Goal: Register for event/course

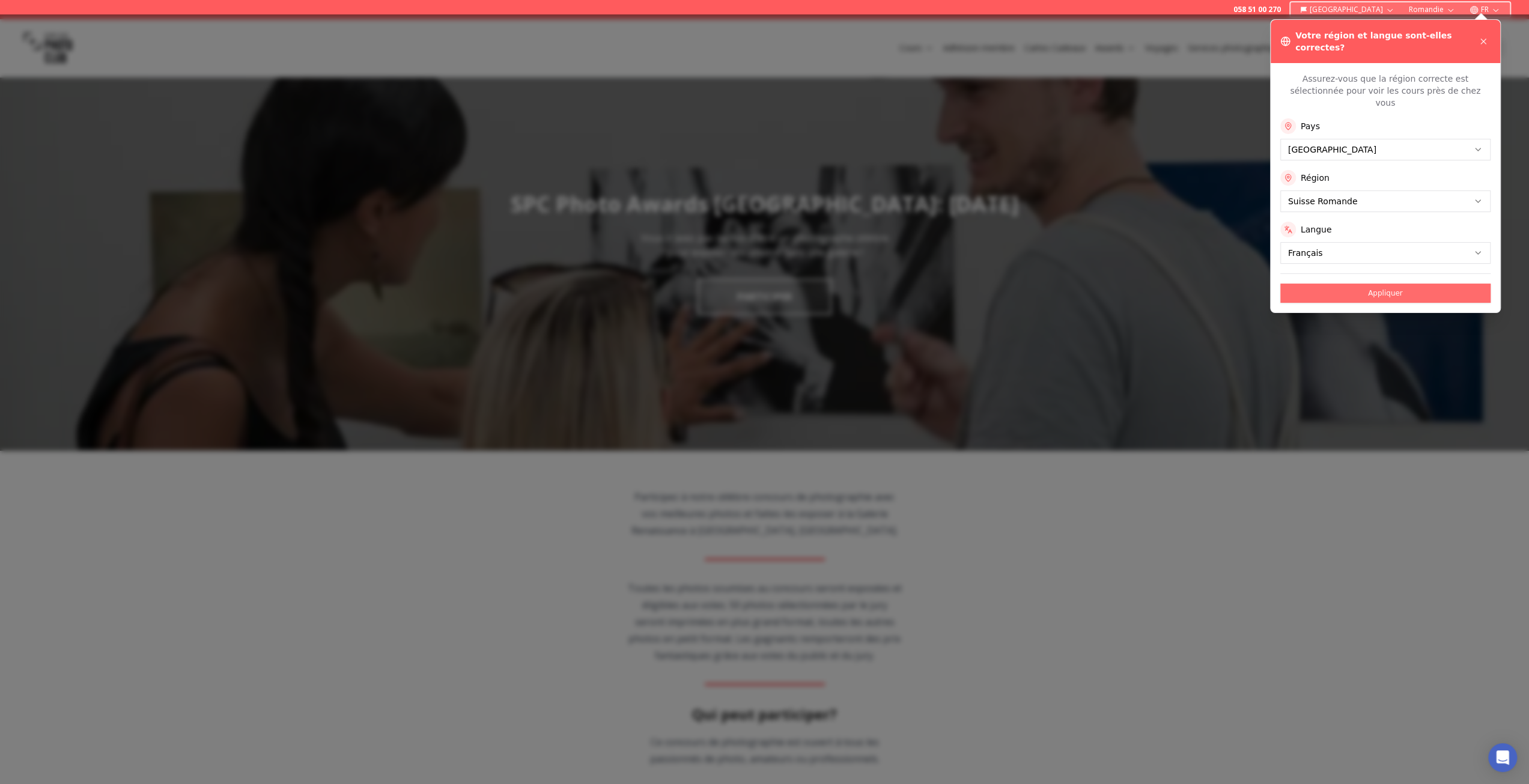
click at [1388, 284] on button "Appliquer" at bounding box center [1385, 293] width 210 height 19
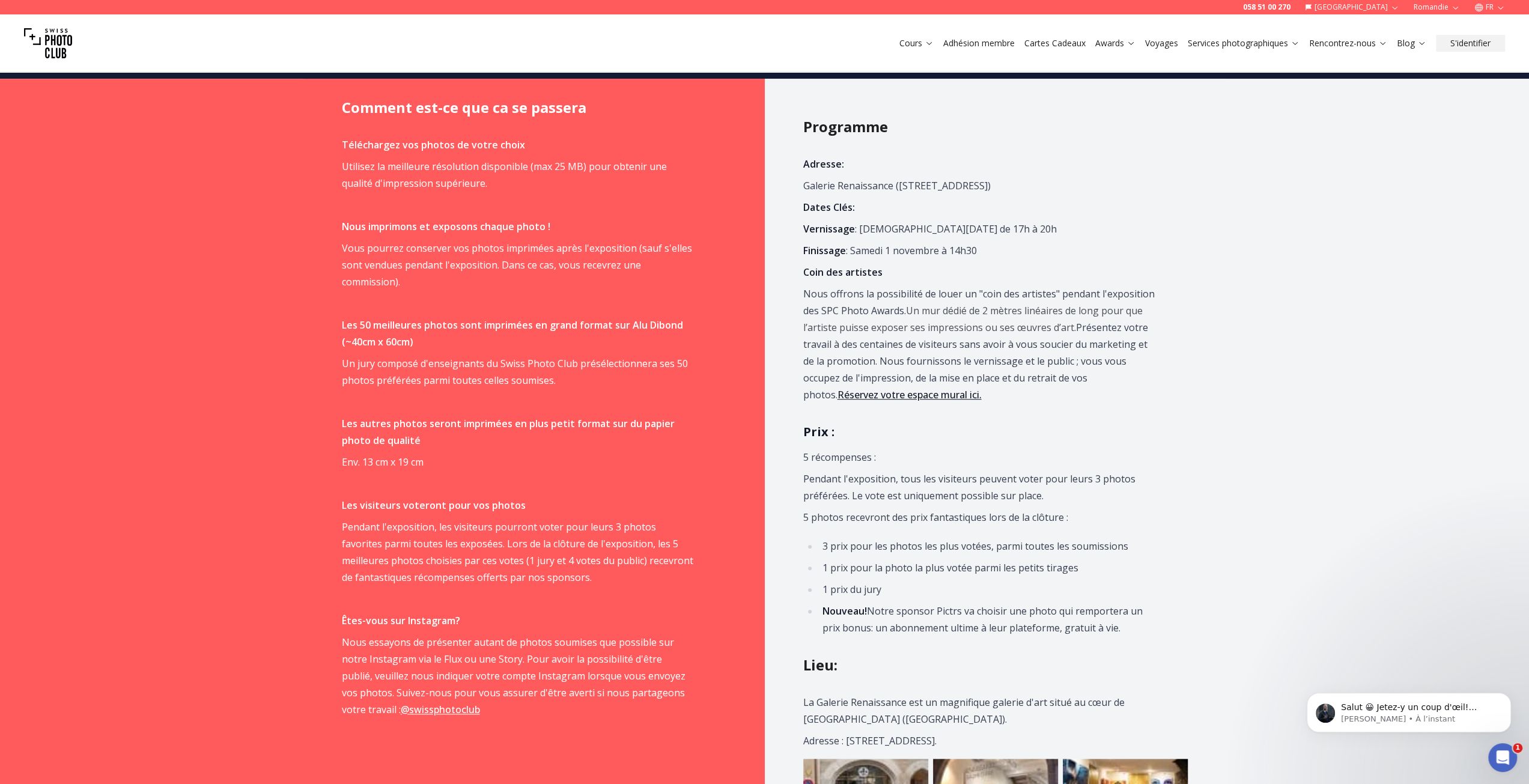
scroll to position [960, 0]
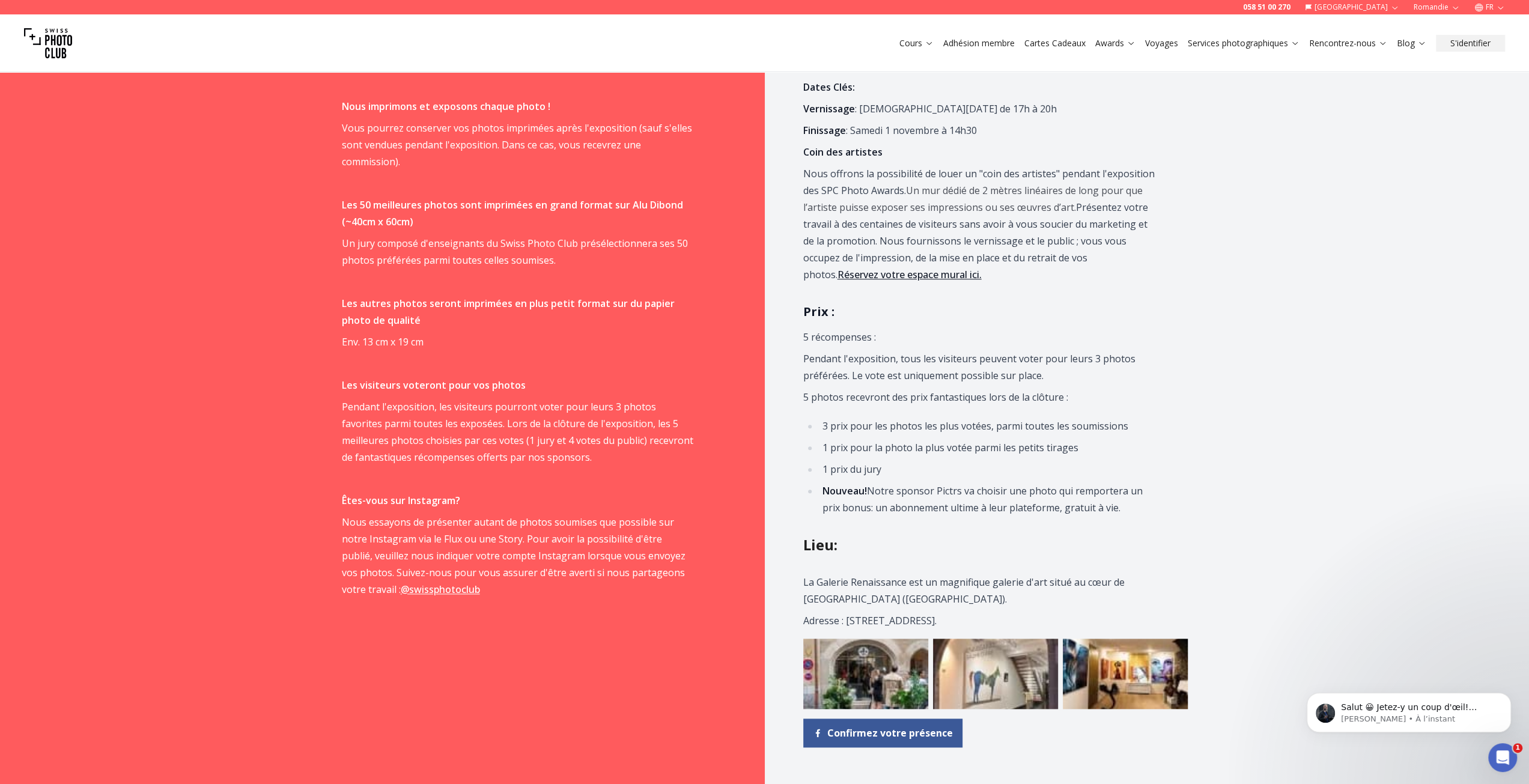
click at [412, 587] on link "@swissphotoclub" at bounding box center [440, 588] width 79 height 13
click at [982, 268] on link "Réservez votre espace mural ici." at bounding box center [909, 274] width 144 height 13
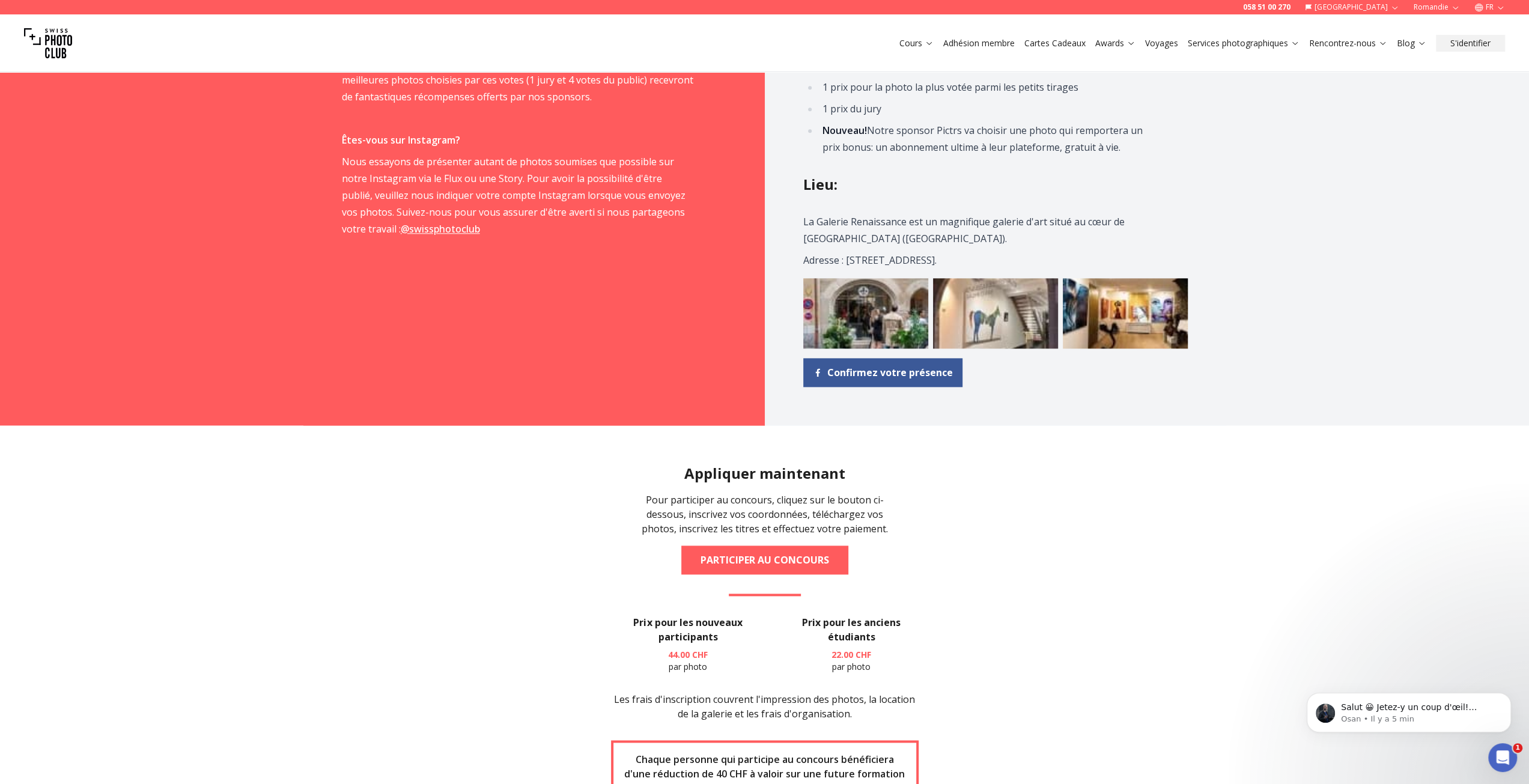
scroll to position [1381, 0]
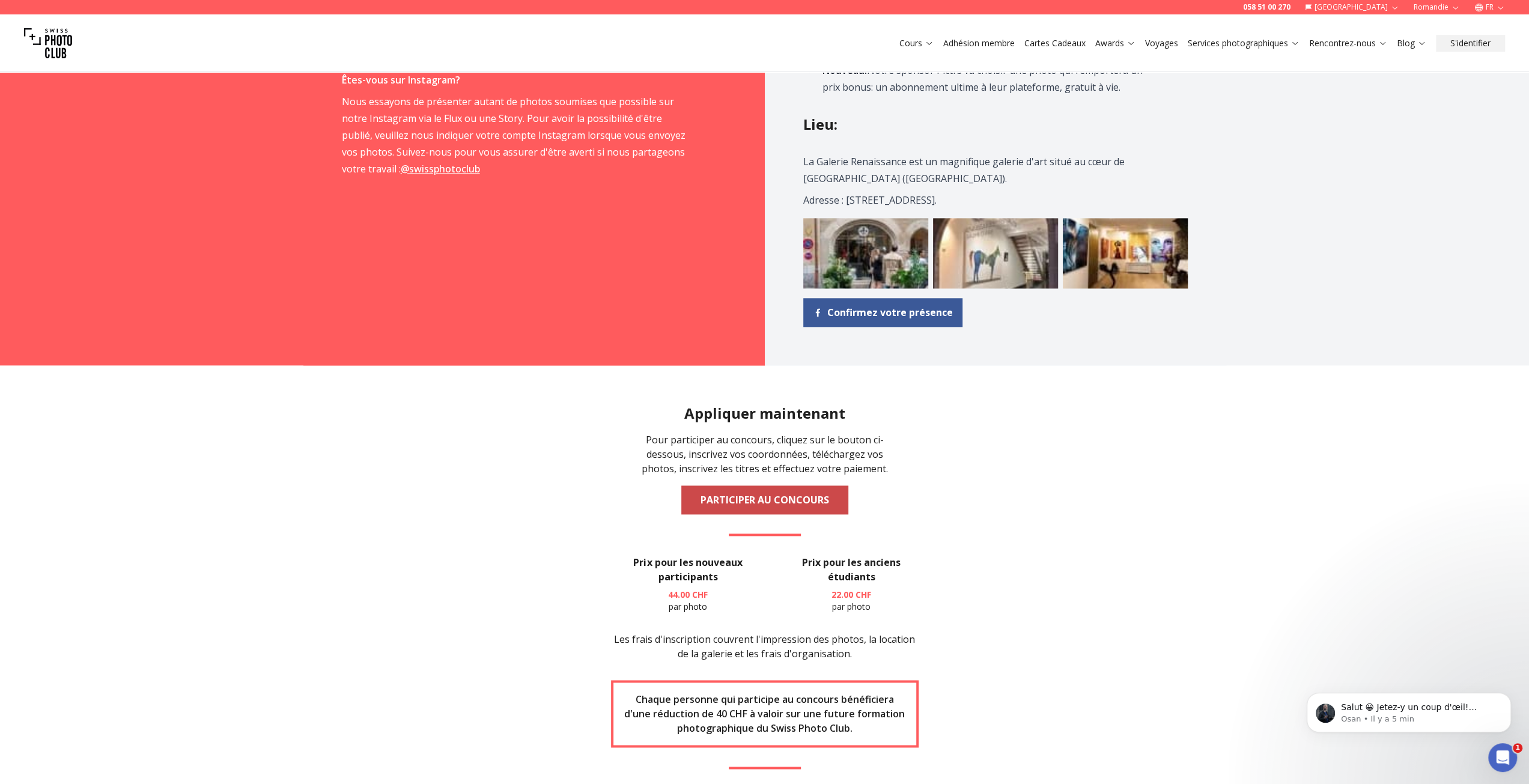
click at [766, 499] on link "PARTICIPER AU CONCOURS" at bounding box center [765, 500] width 167 height 29
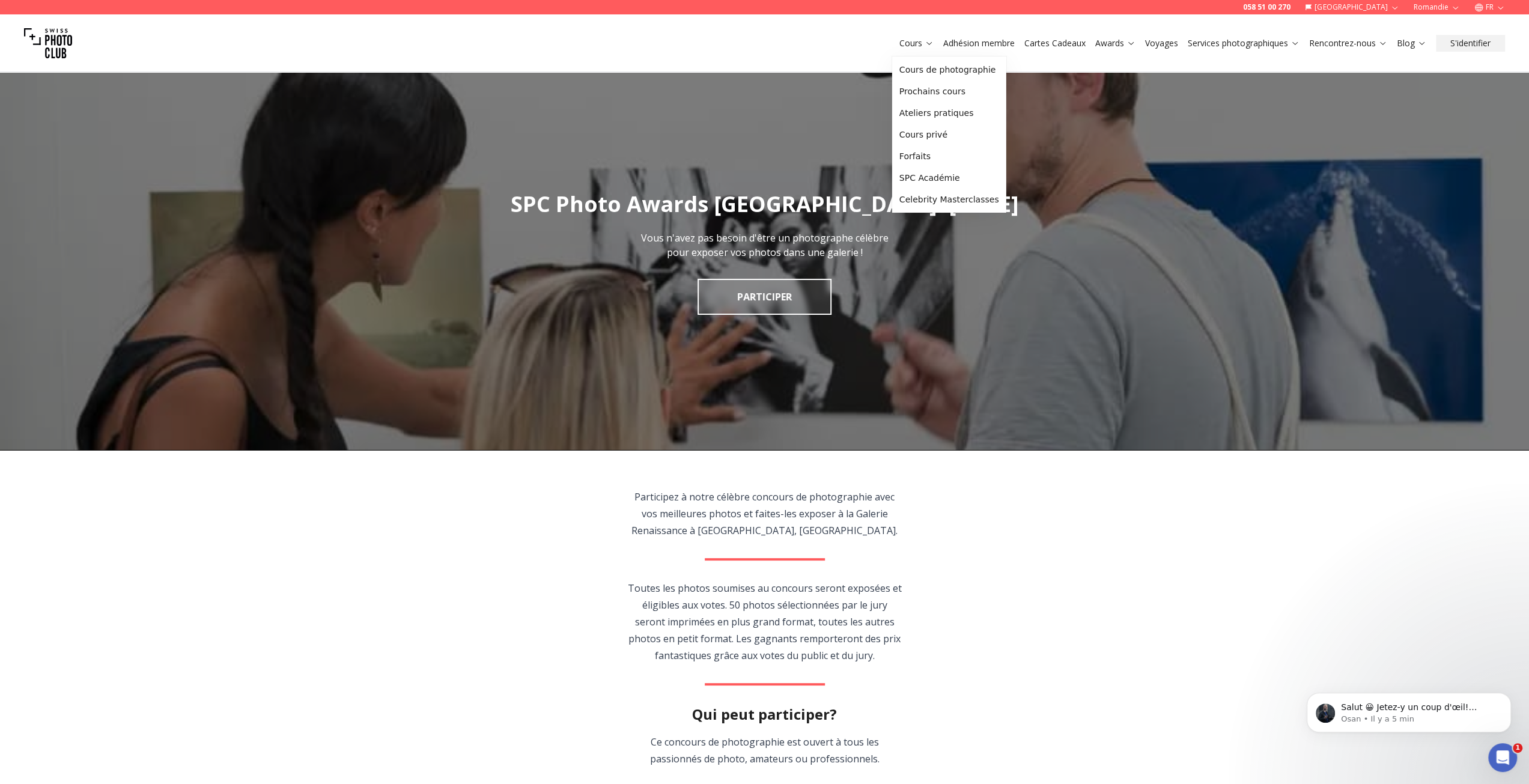
click at [919, 44] on link "Cours" at bounding box center [916, 43] width 34 height 12
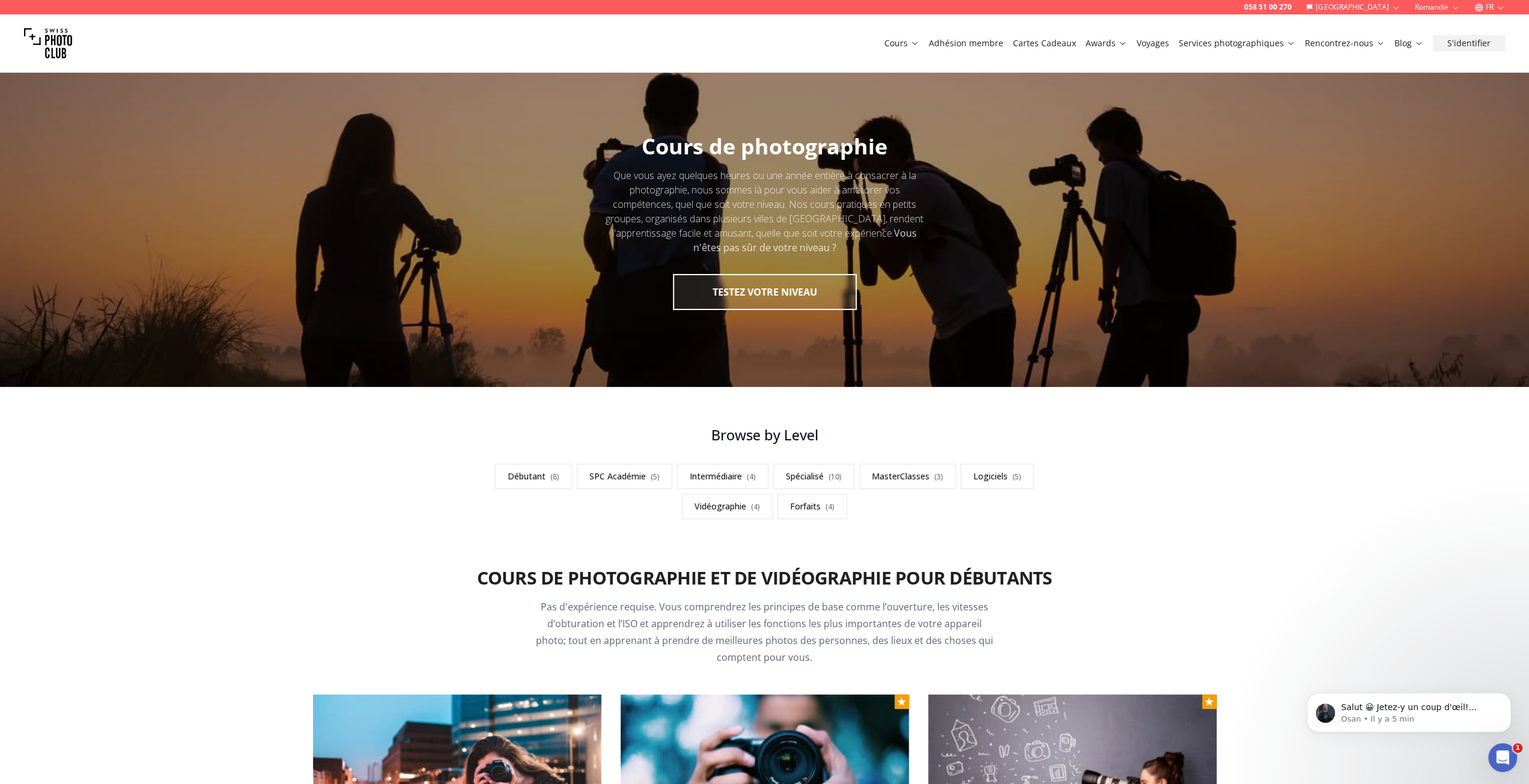
click at [984, 44] on link "Adhésion membre" at bounding box center [965, 43] width 75 height 12
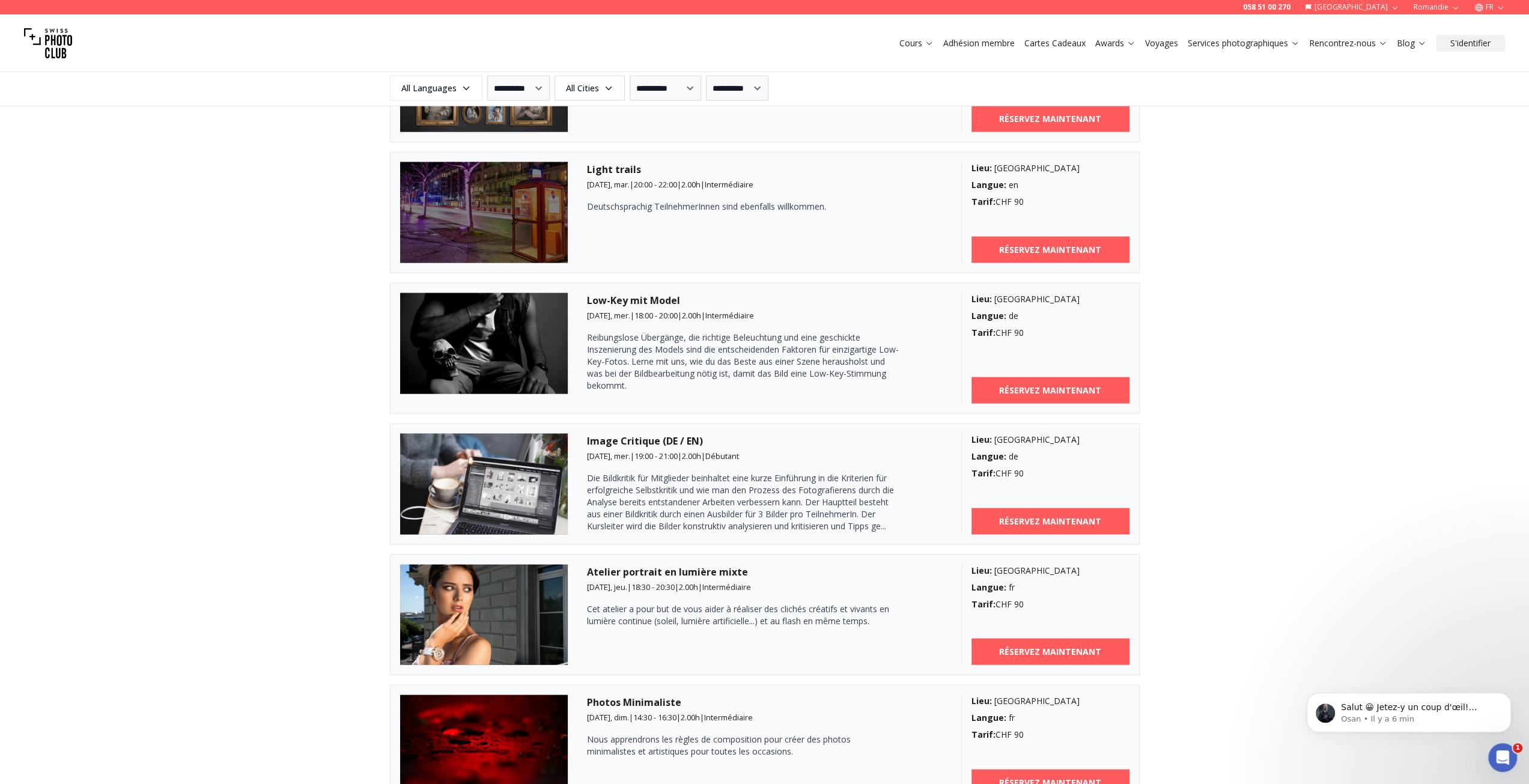
scroll to position [2462, 0]
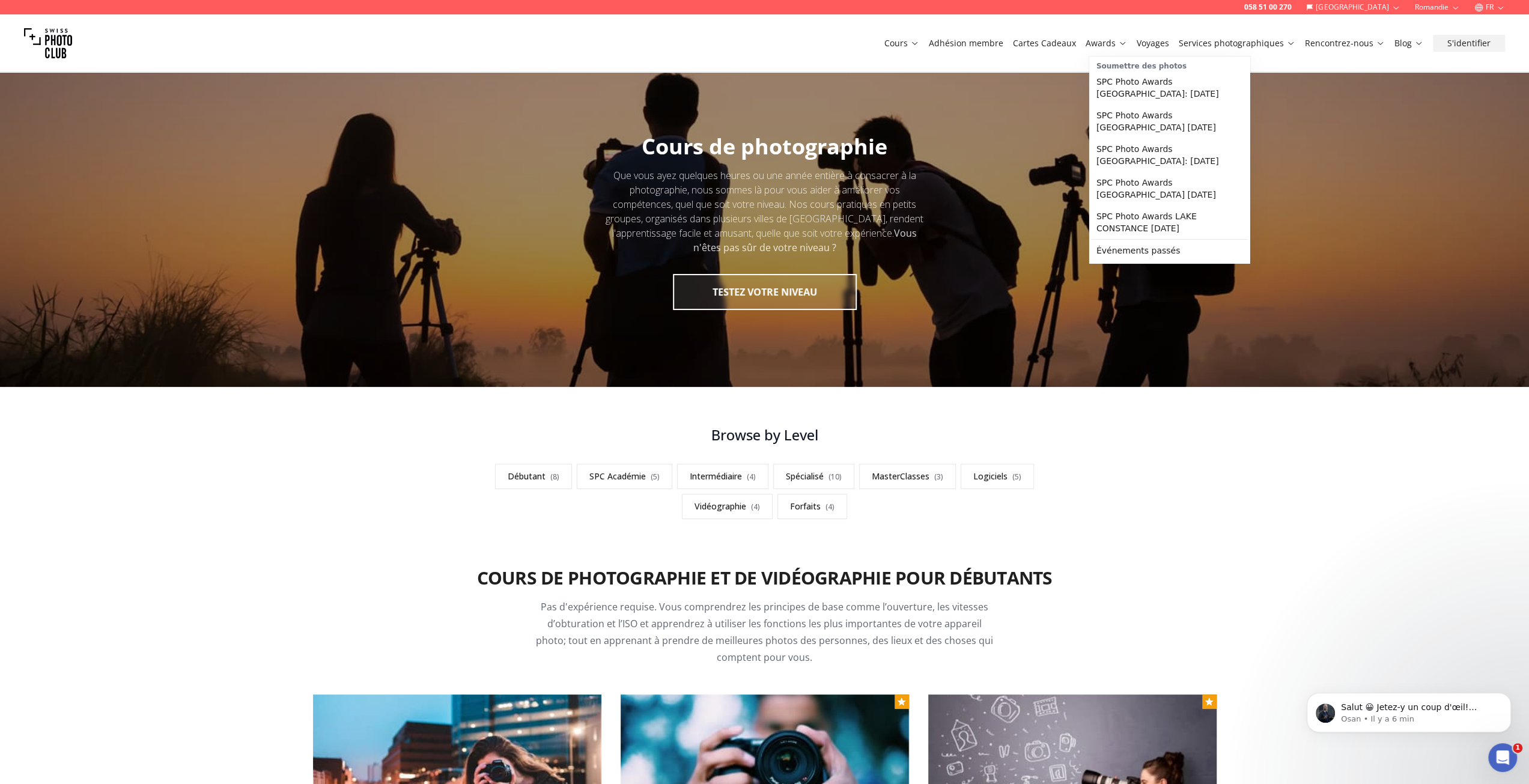
click at [1110, 40] on link "Awards" at bounding box center [1106, 43] width 41 height 12
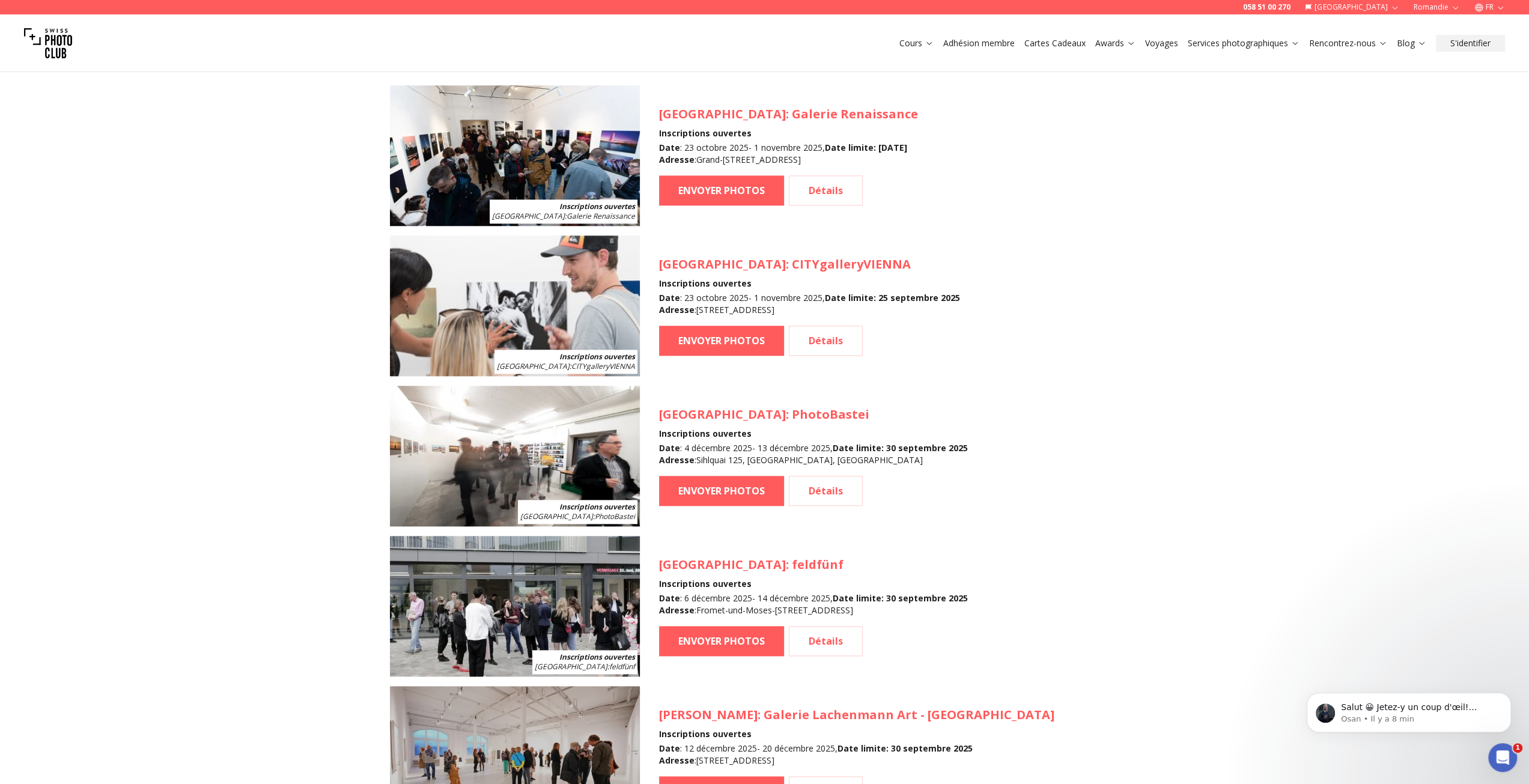
scroll to position [960, 0]
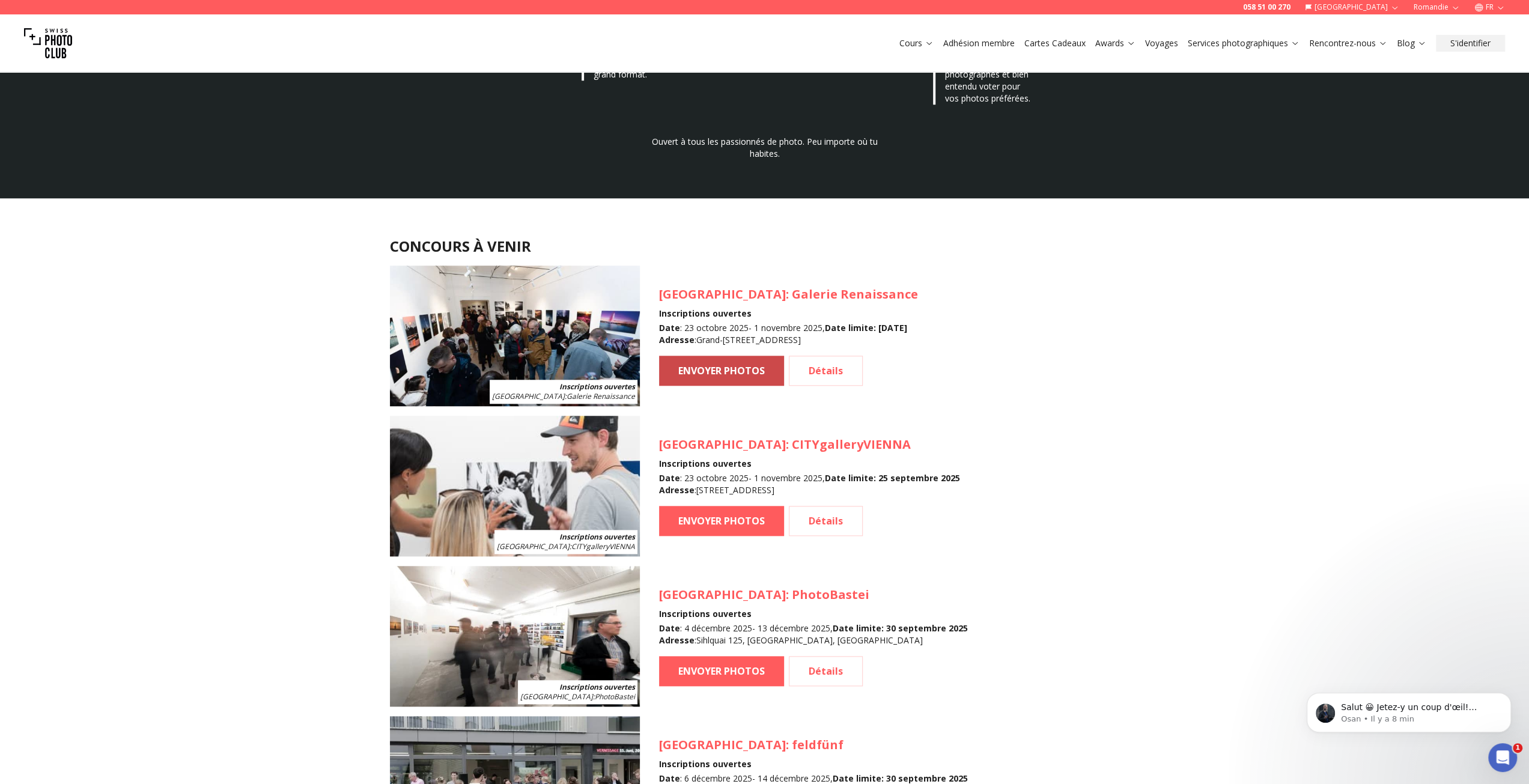
click at [706, 370] on link "ENVOYER PHOTOS" at bounding box center [721, 370] width 125 height 30
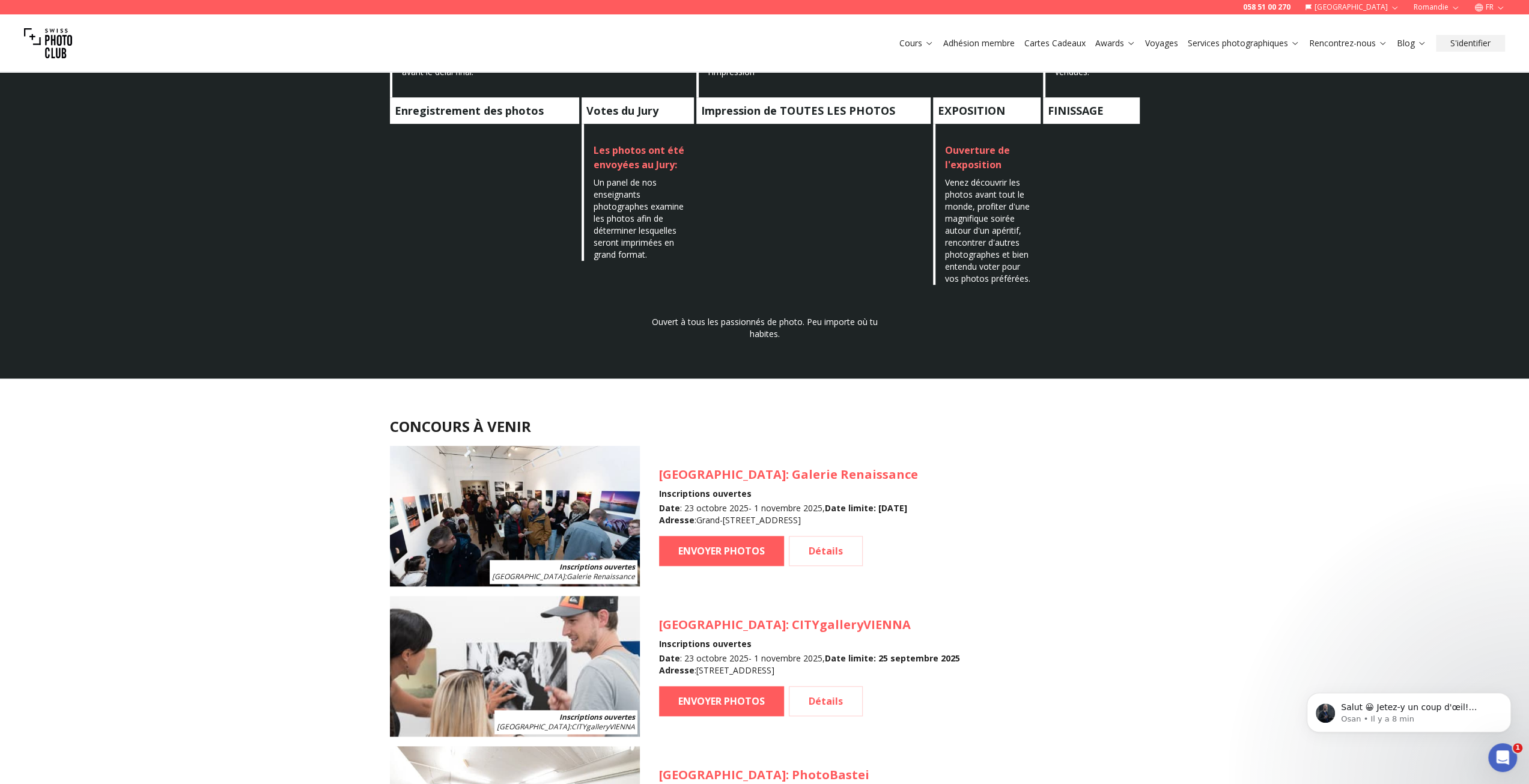
scroll to position [901, 0]
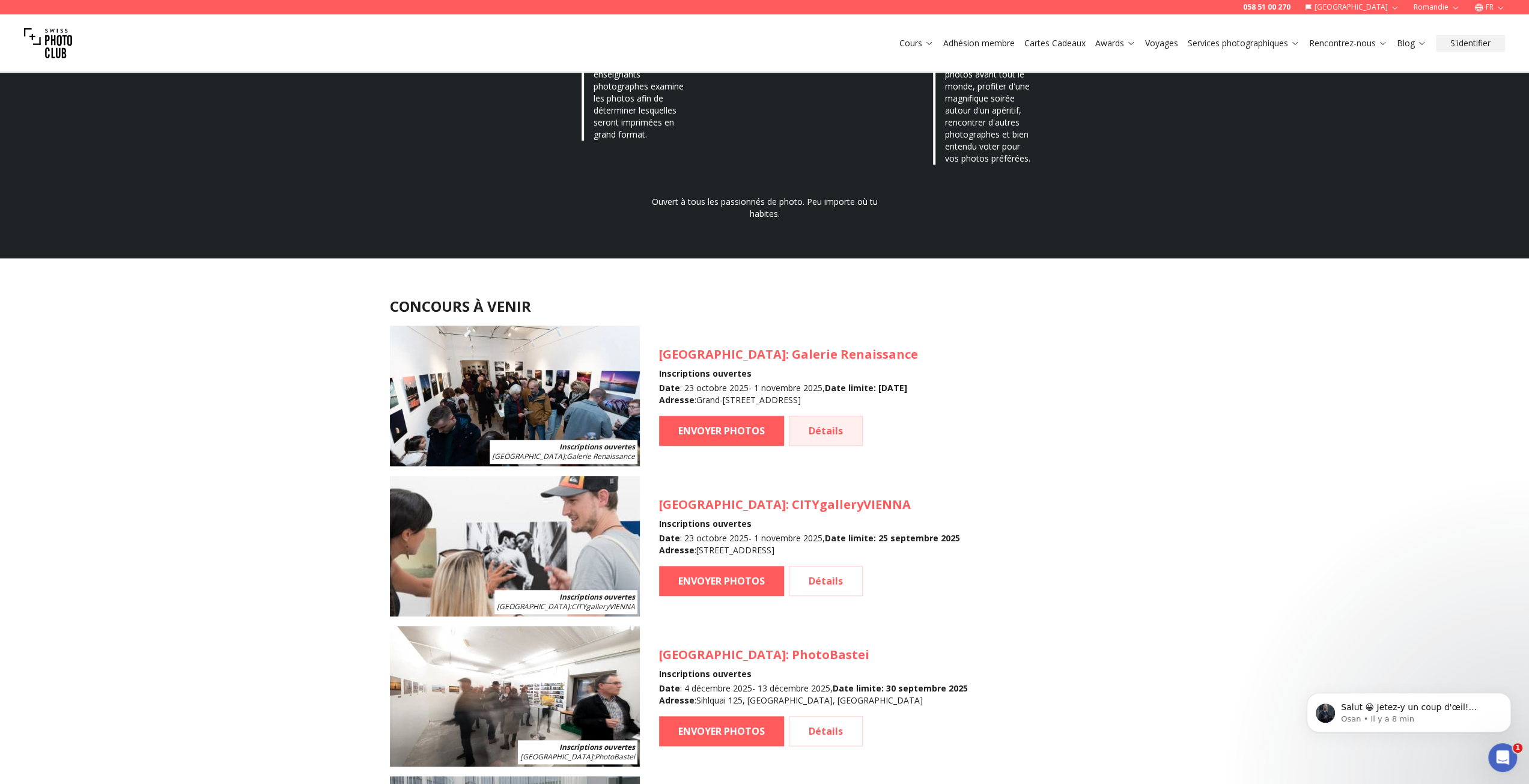
click at [824, 430] on link "Détails" at bounding box center [826, 430] width 74 height 30
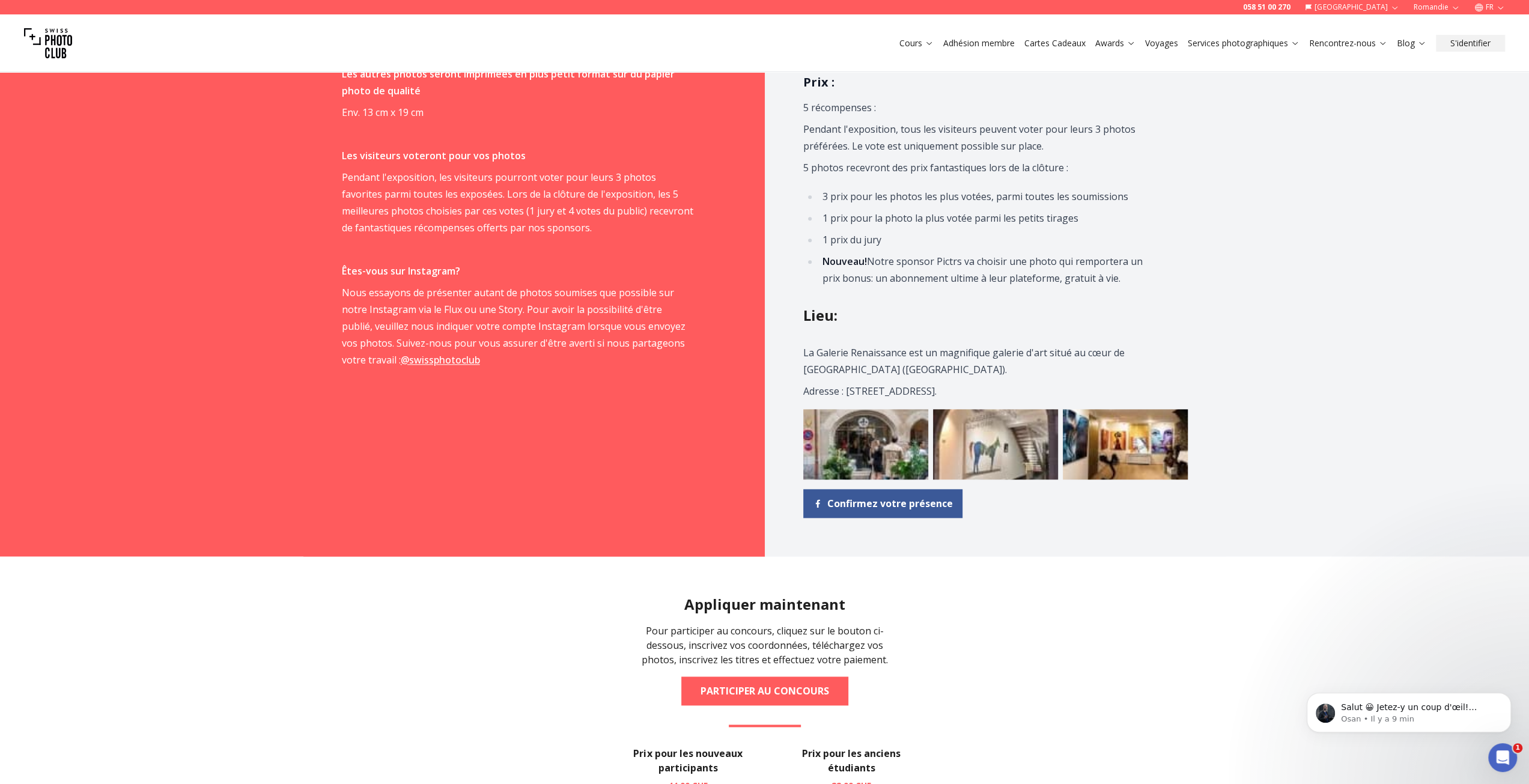
scroll to position [1201, 0]
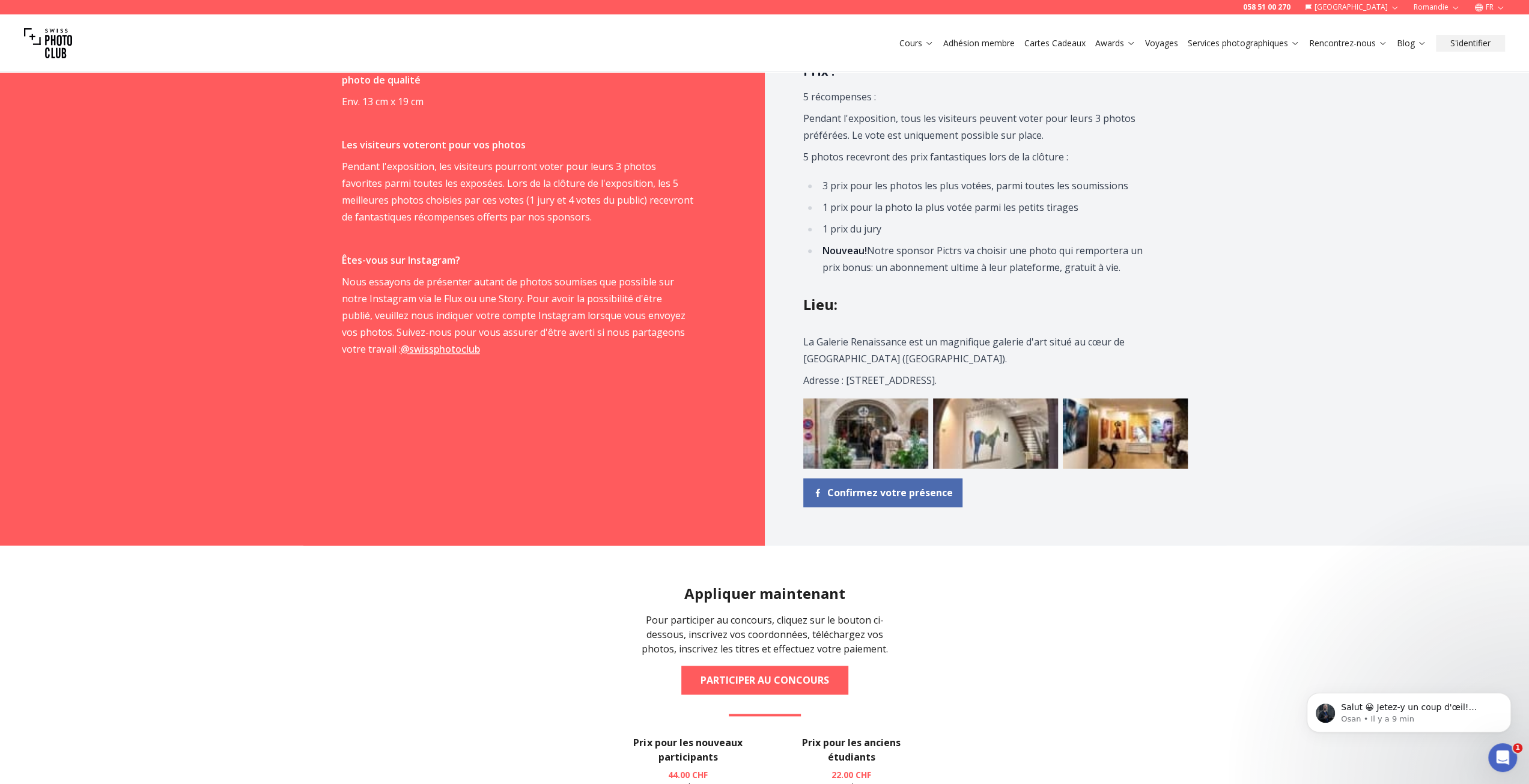
click at [878, 492] on span "Confirmez votre présence" at bounding box center [890, 493] width 126 height 14
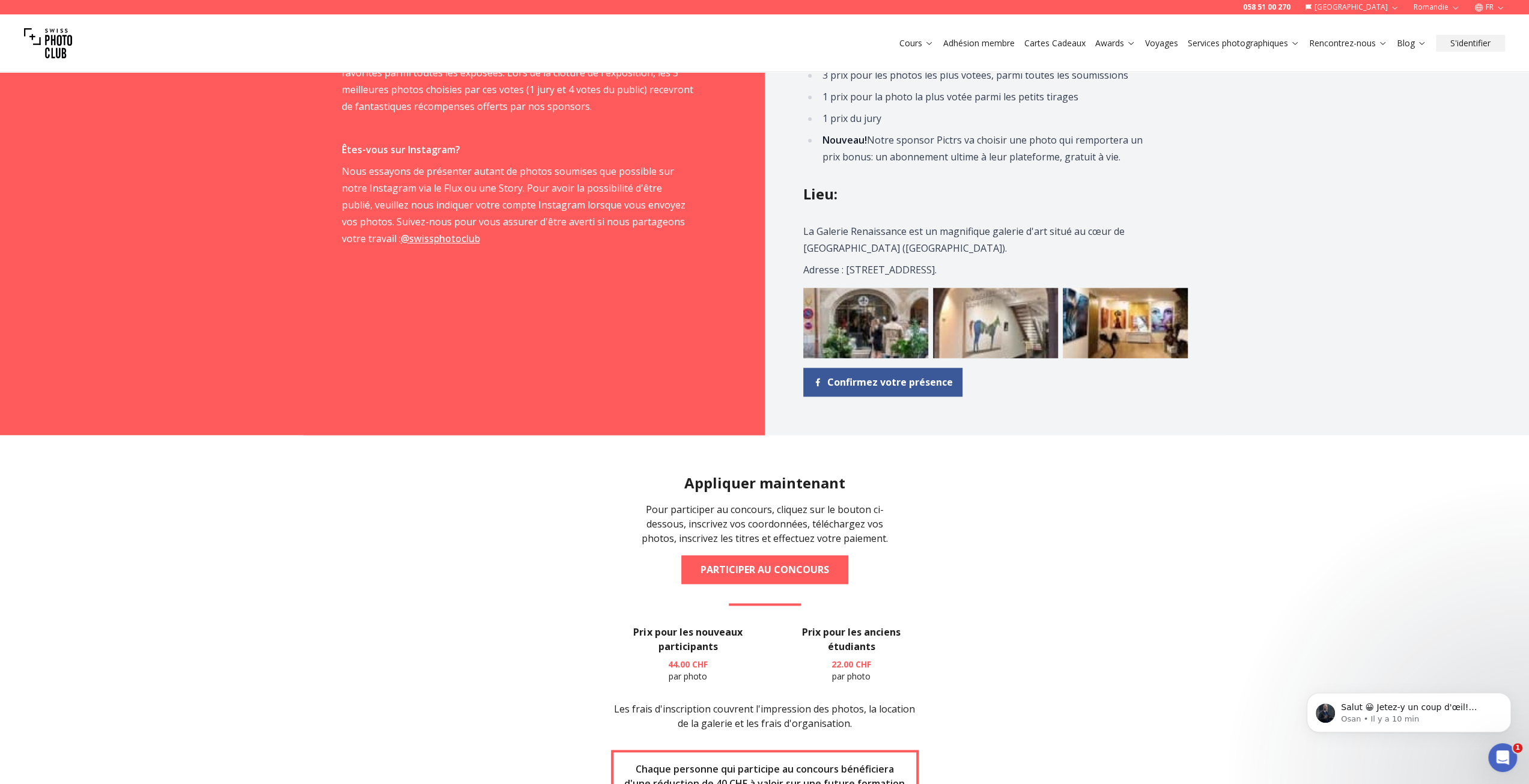
scroll to position [1321, 0]
